Goal: Find specific page/section: Find specific page/section

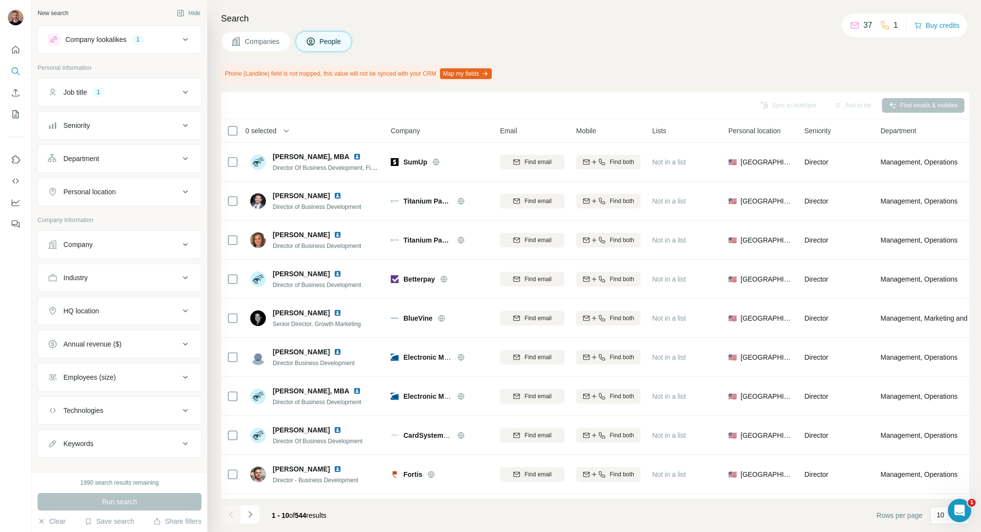
scroll to position [34, 0]
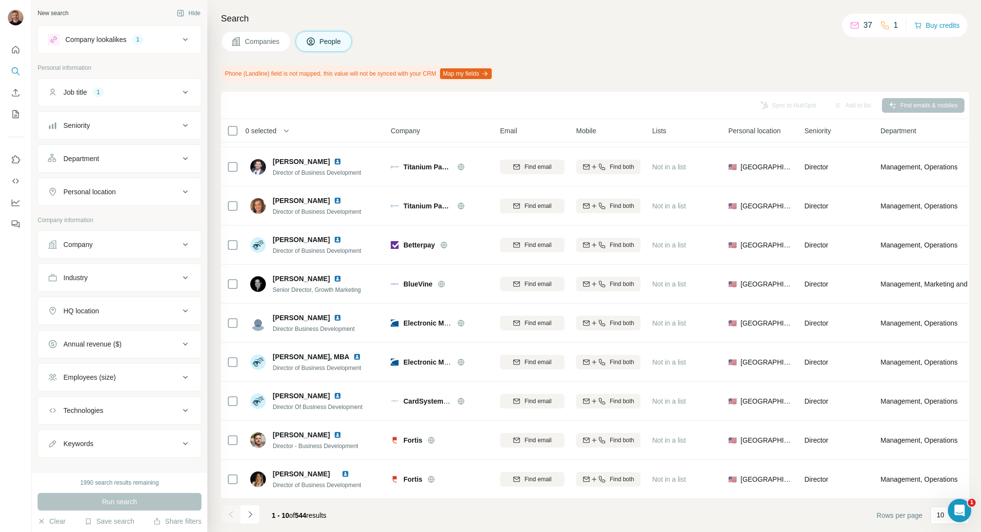
click at [337, 102] on div "Sync to HubSpot Add to list Find emails & mobiles" at bounding box center [595, 105] width 738 height 17
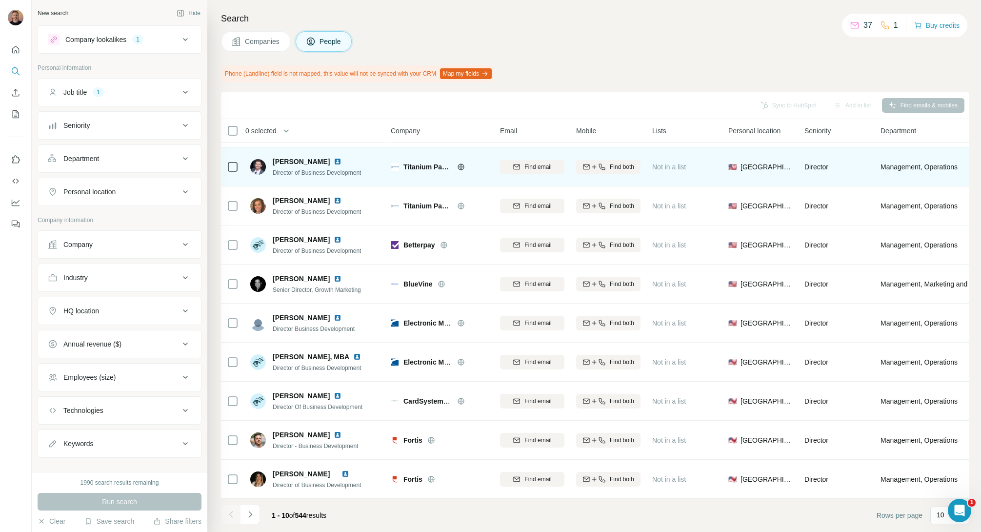
click at [334, 162] on img at bounding box center [338, 162] width 8 height 8
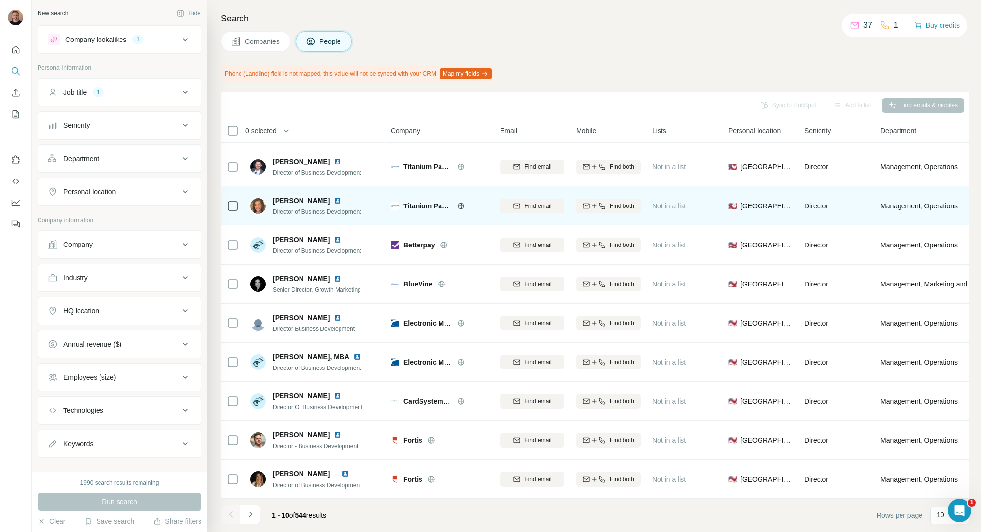
click at [334, 203] on img at bounding box center [338, 201] width 8 height 8
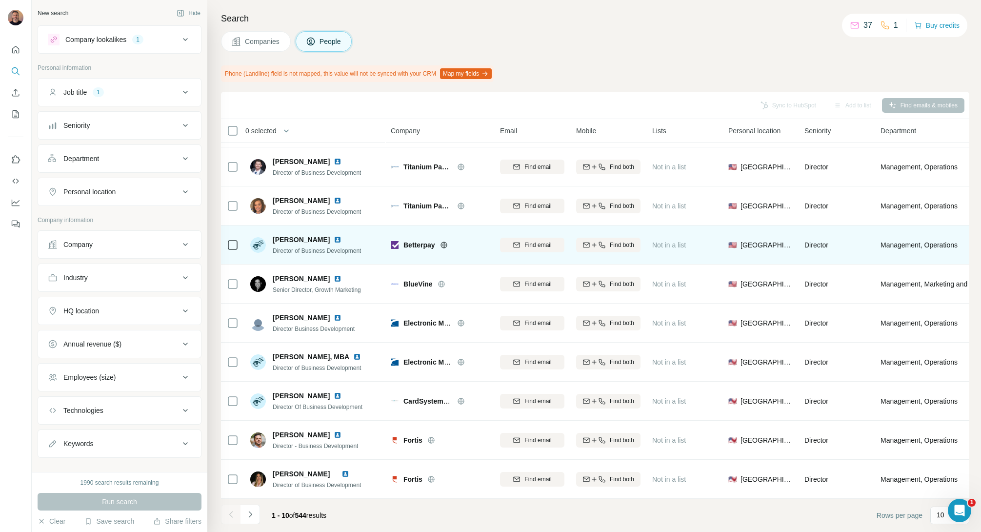
click at [334, 239] on img at bounding box center [338, 240] width 8 height 8
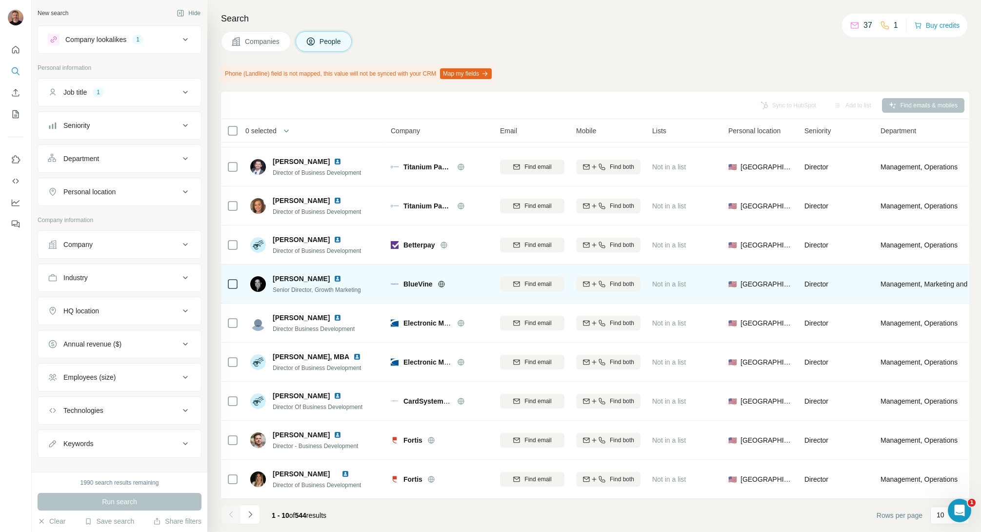
click at [334, 276] on img at bounding box center [338, 279] width 8 height 8
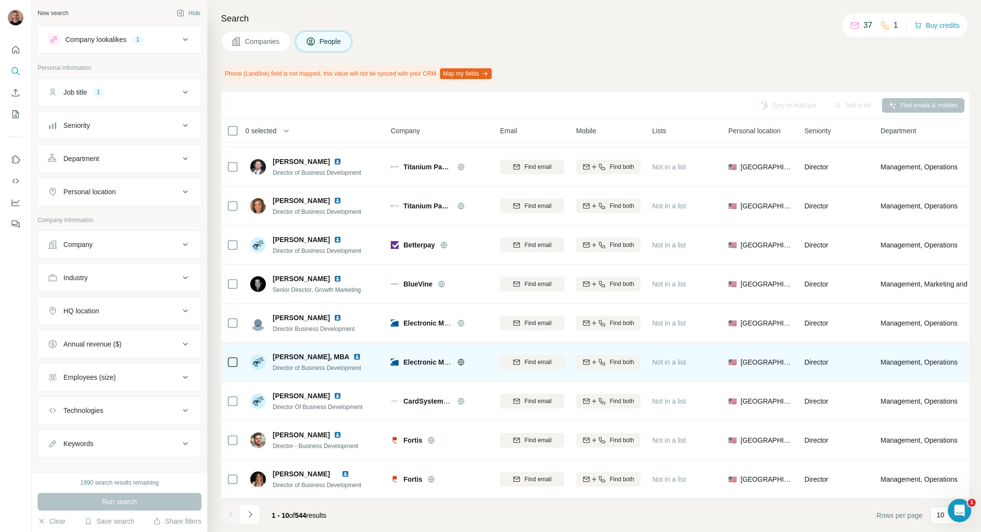
click at [355, 353] on img at bounding box center [357, 357] width 8 height 8
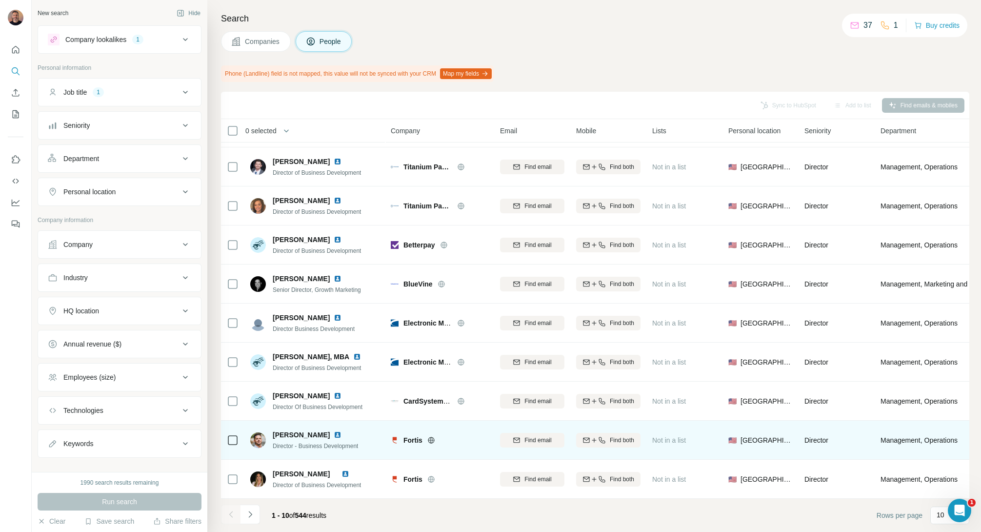
click at [334, 431] on img at bounding box center [338, 435] width 8 height 8
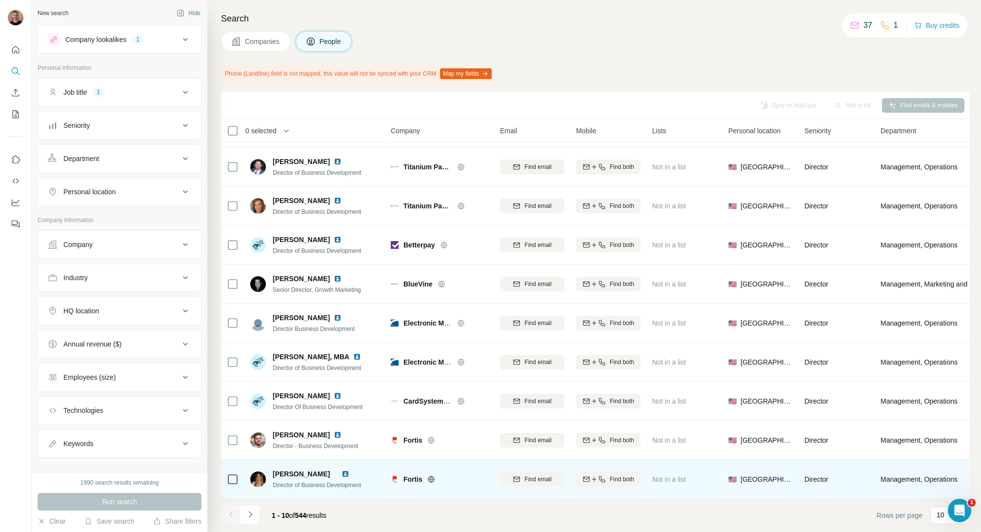
click at [349, 473] on img at bounding box center [345, 474] width 8 height 8
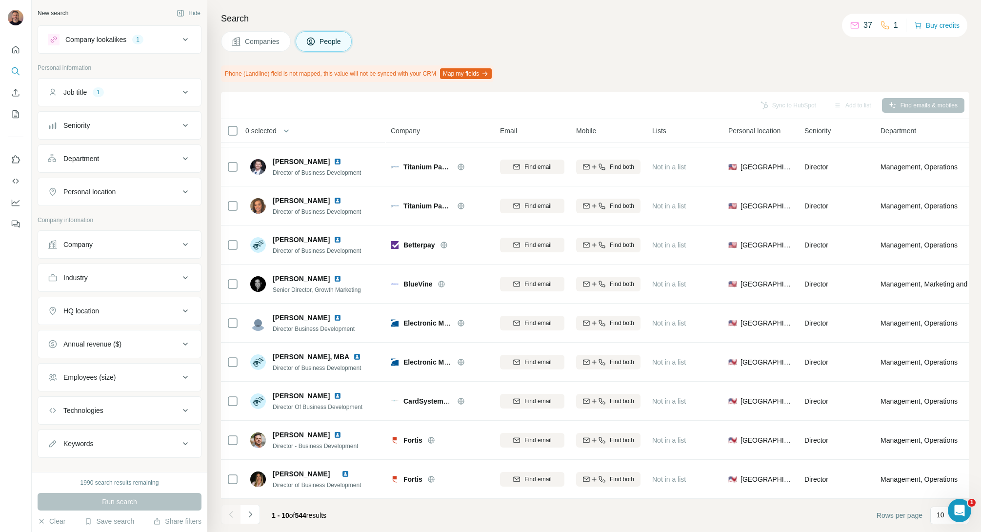
click at [254, 512] on icon "Navigate to next page" at bounding box center [250, 514] width 10 height 10
